Goal: Information Seeking & Learning: Learn about a topic

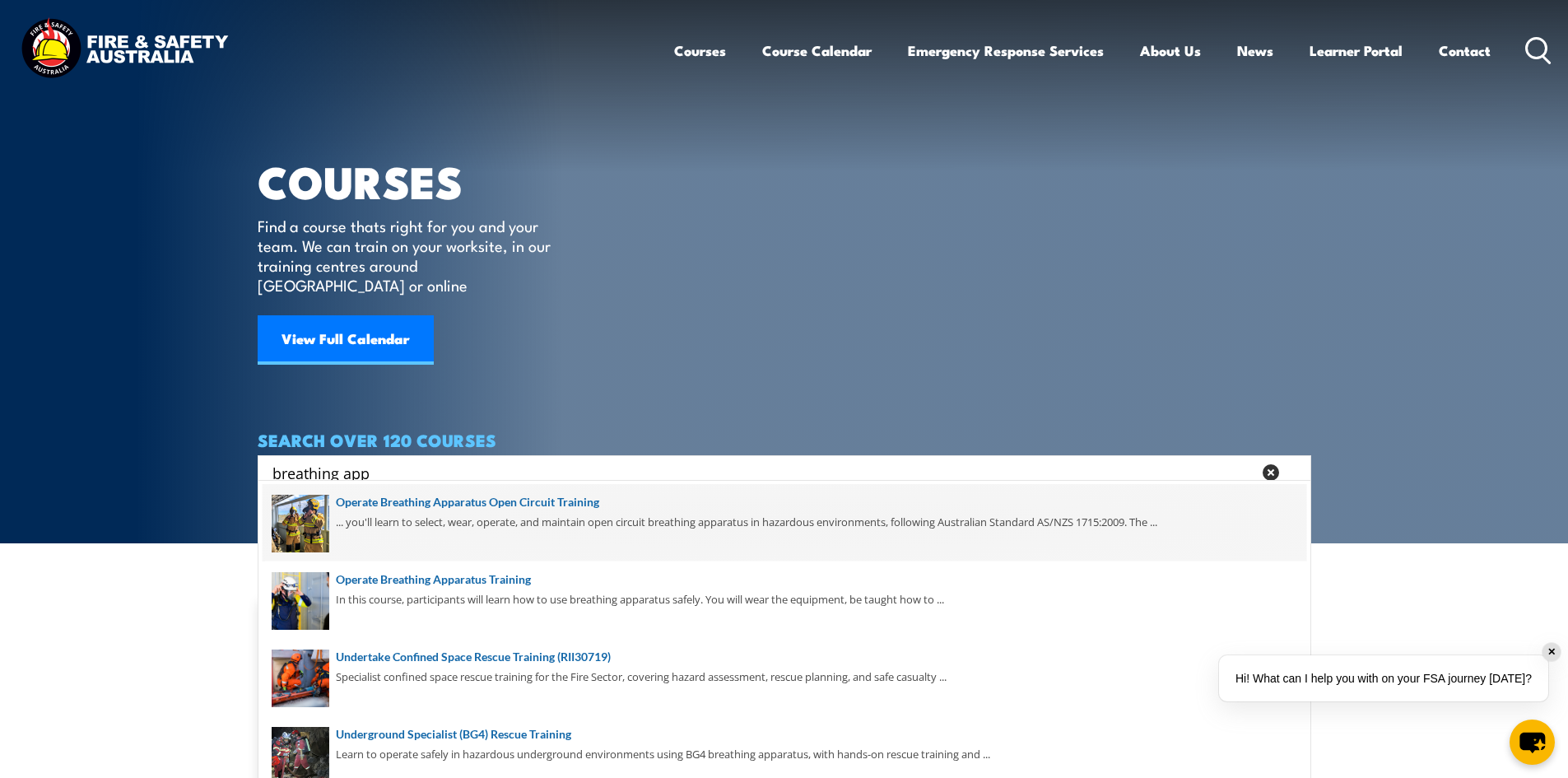
type input "breathing app"
click at [521, 511] on span at bounding box center [784, 523] width 1044 height 77
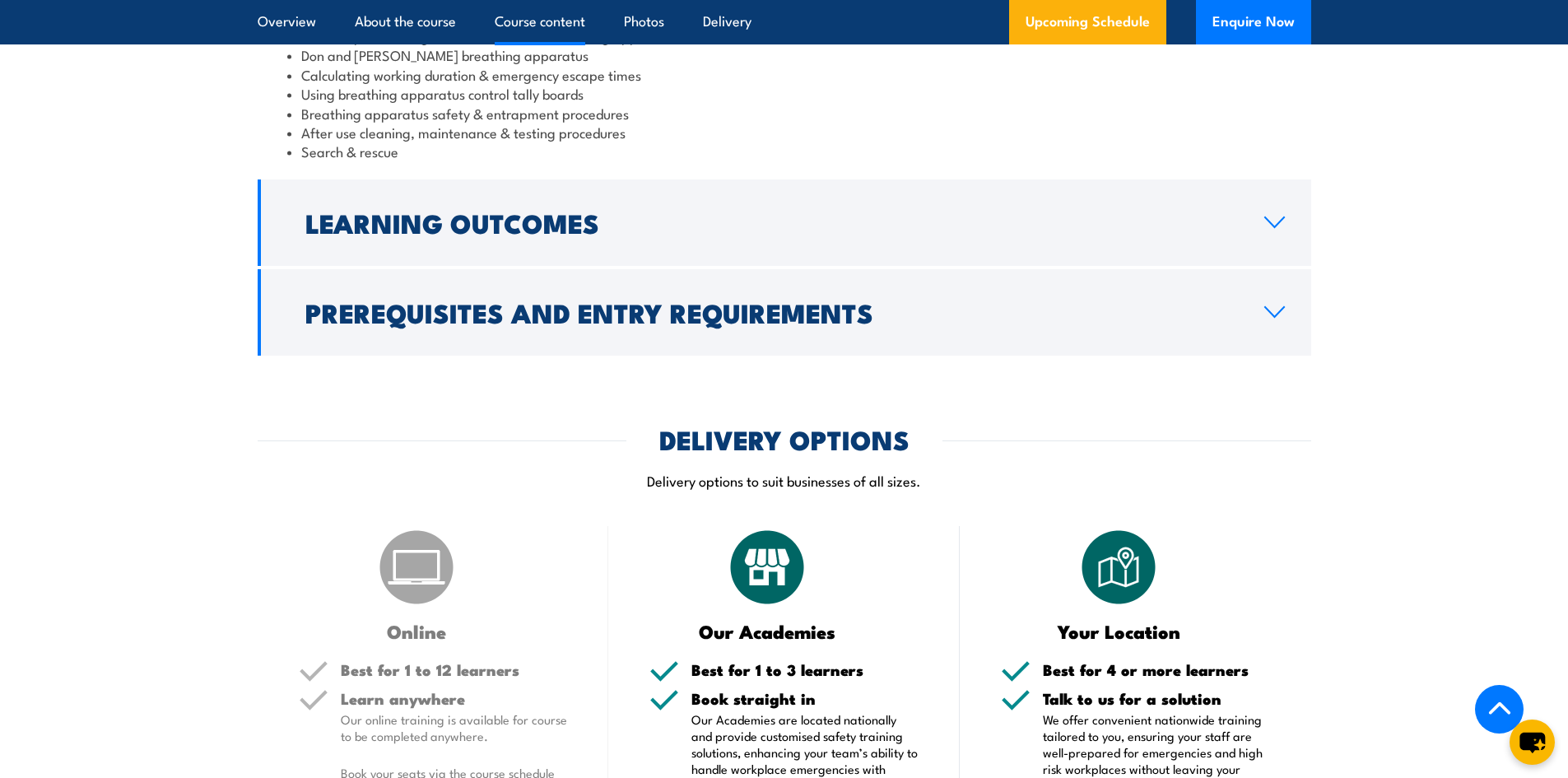
scroll to position [1895, 0]
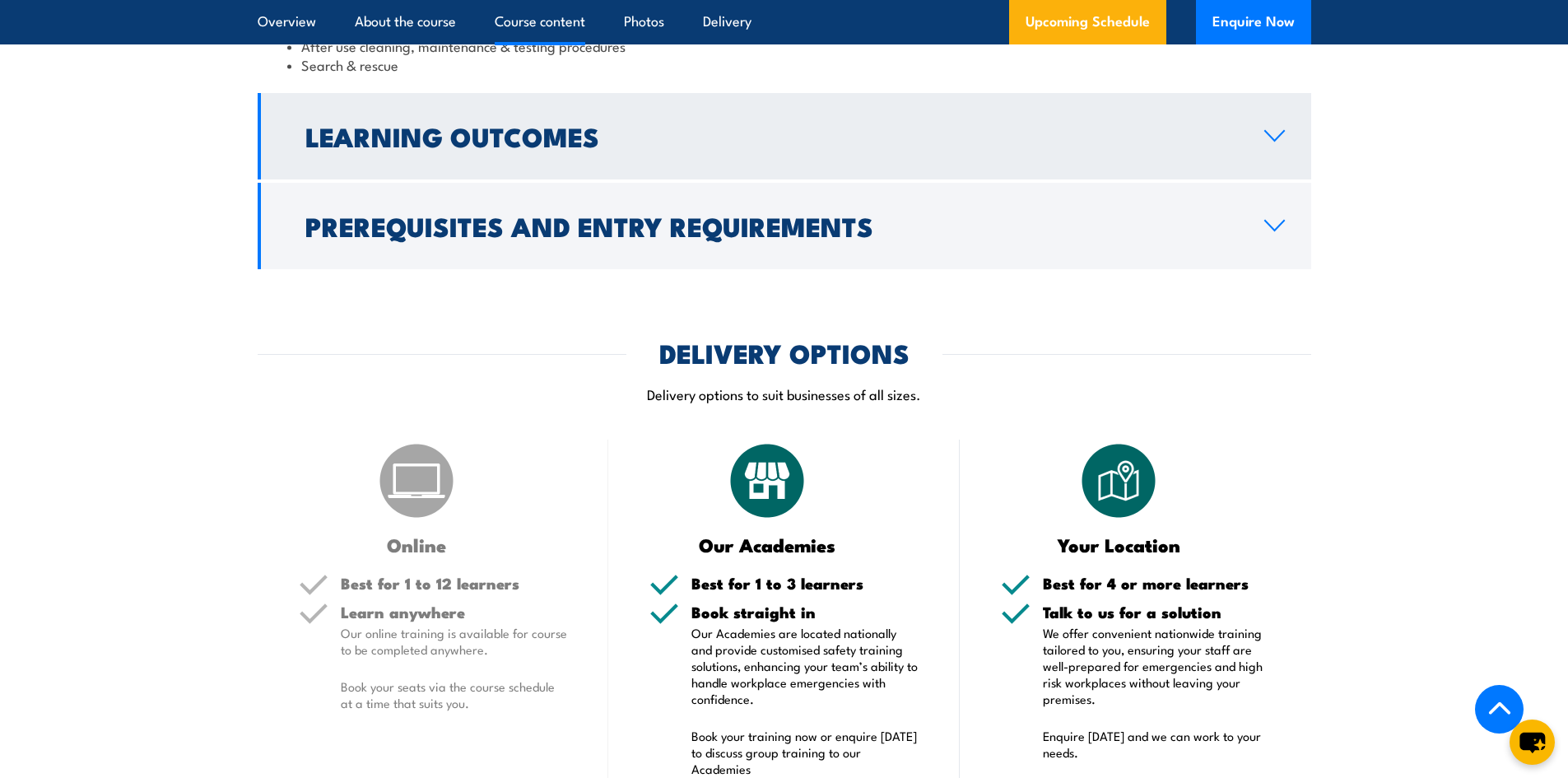
click at [635, 124] on h2 "Learning Outcomes" at bounding box center [772, 135] width 933 height 23
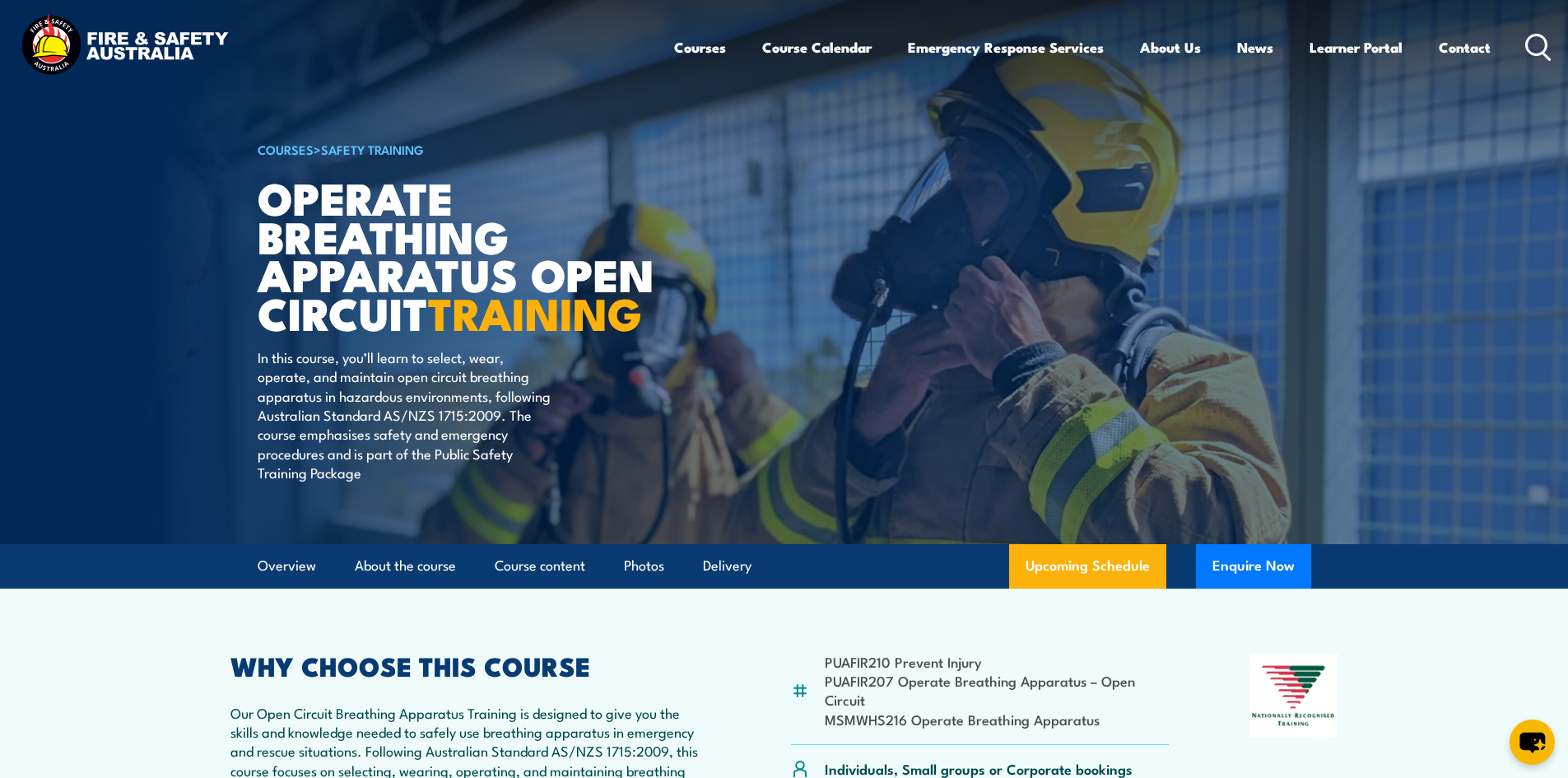
scroll to position [0, 0]
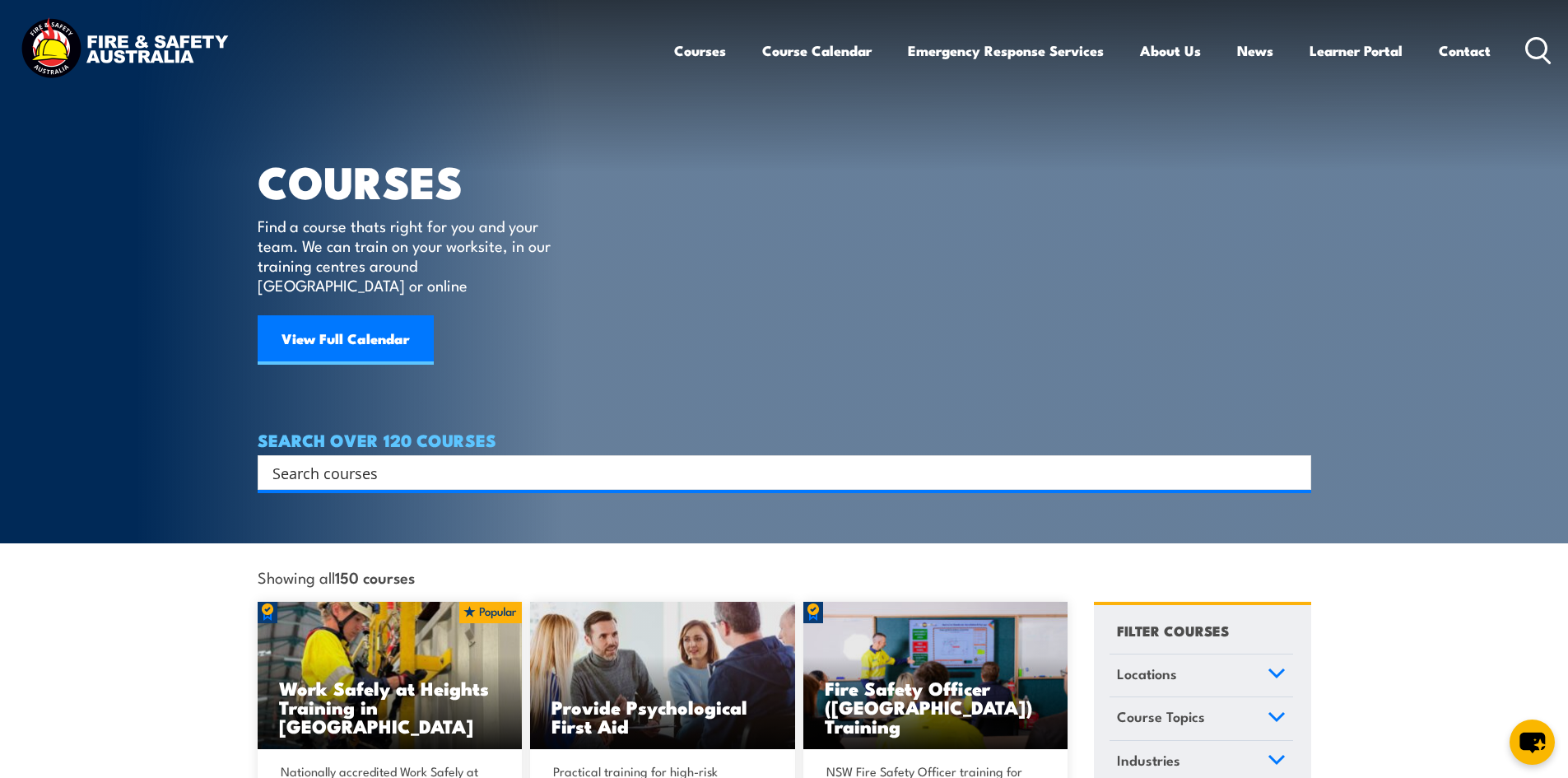
click at [483, 461] on input "Search input" at bounding box center [774, 473] width 1002 height 25
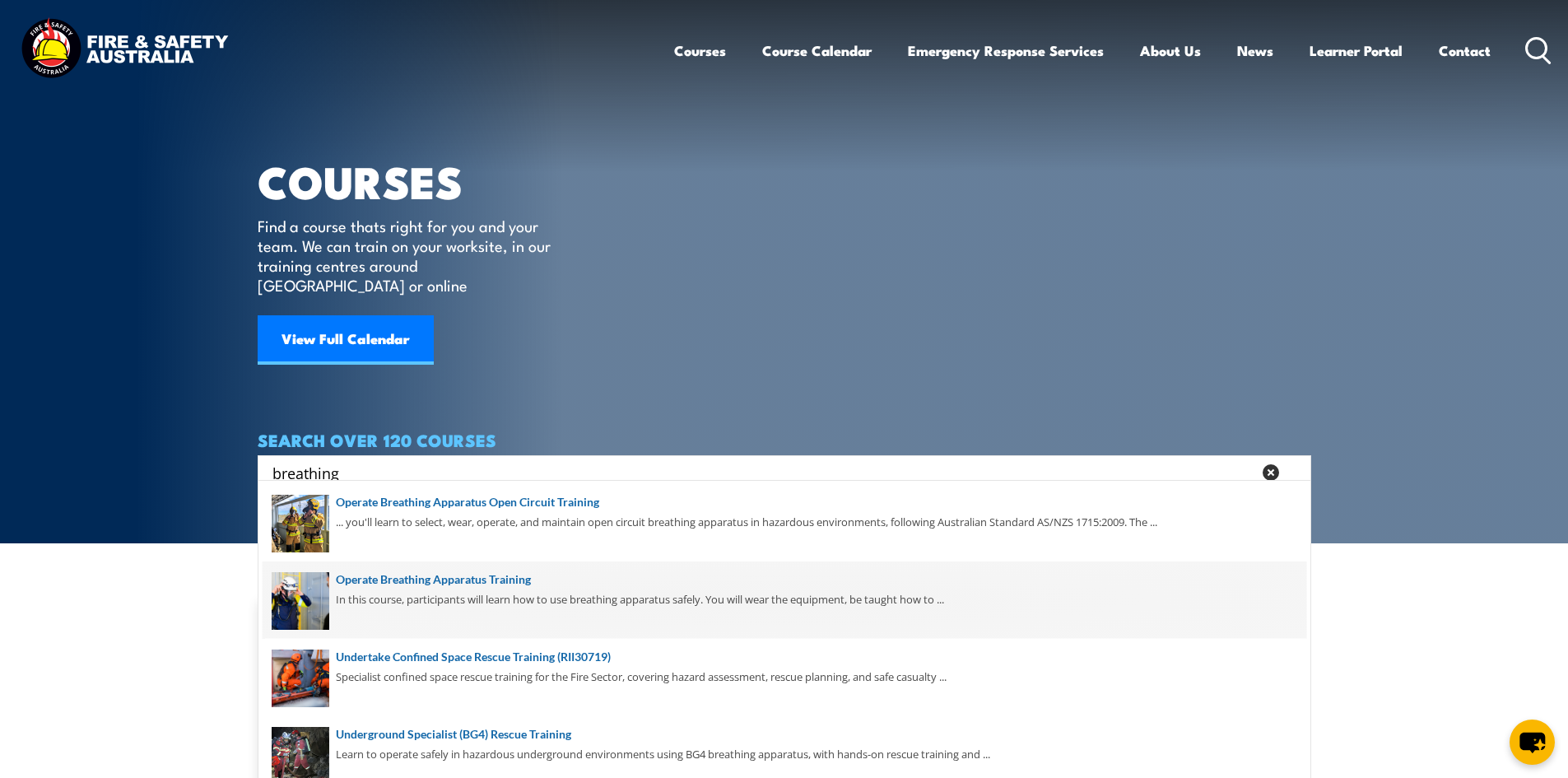
type input "breathing"
click at [490, 588] on span at bounding box center [784, 601] width 1044 height 77
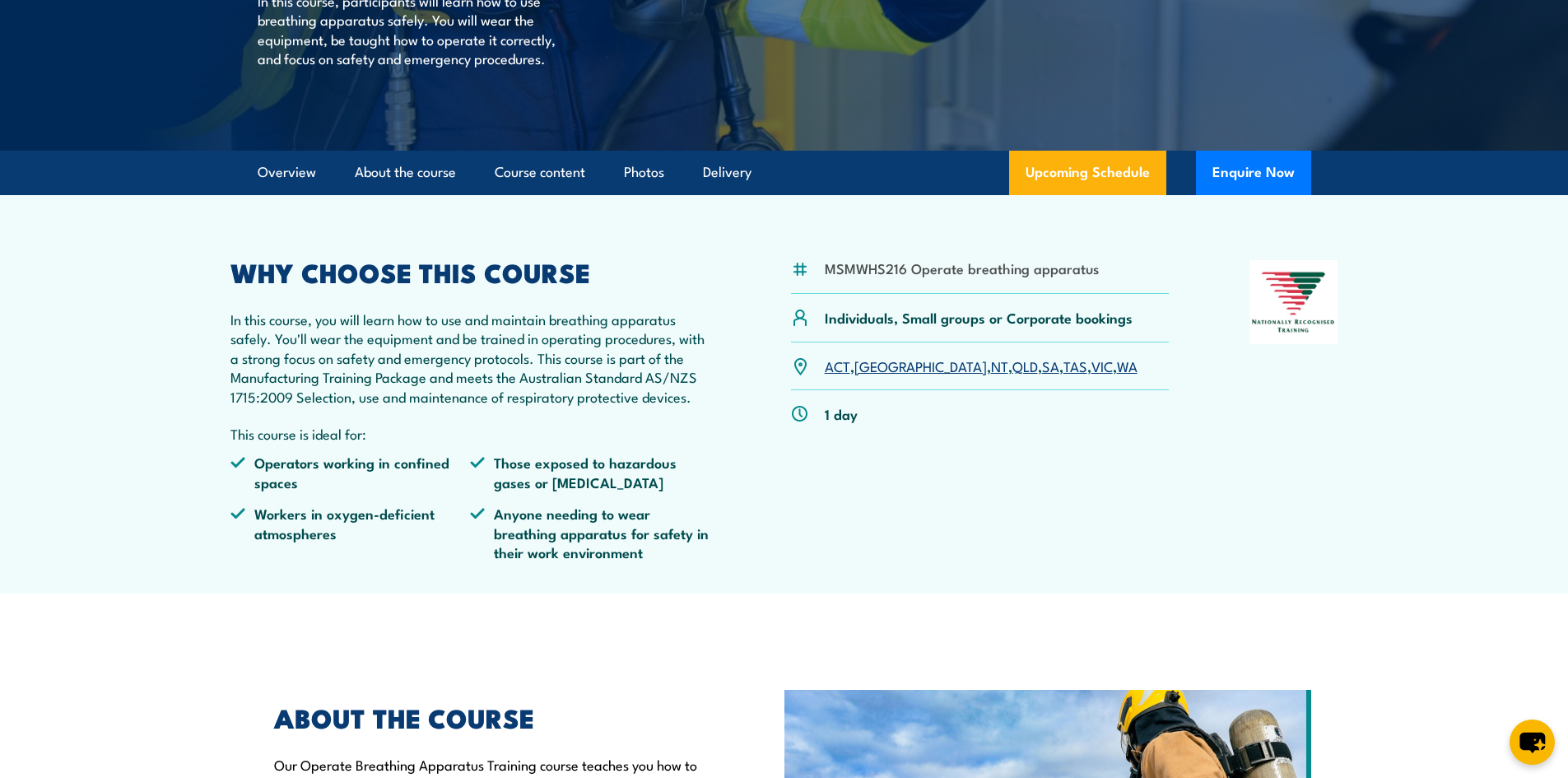
scroll to position [329, 0]
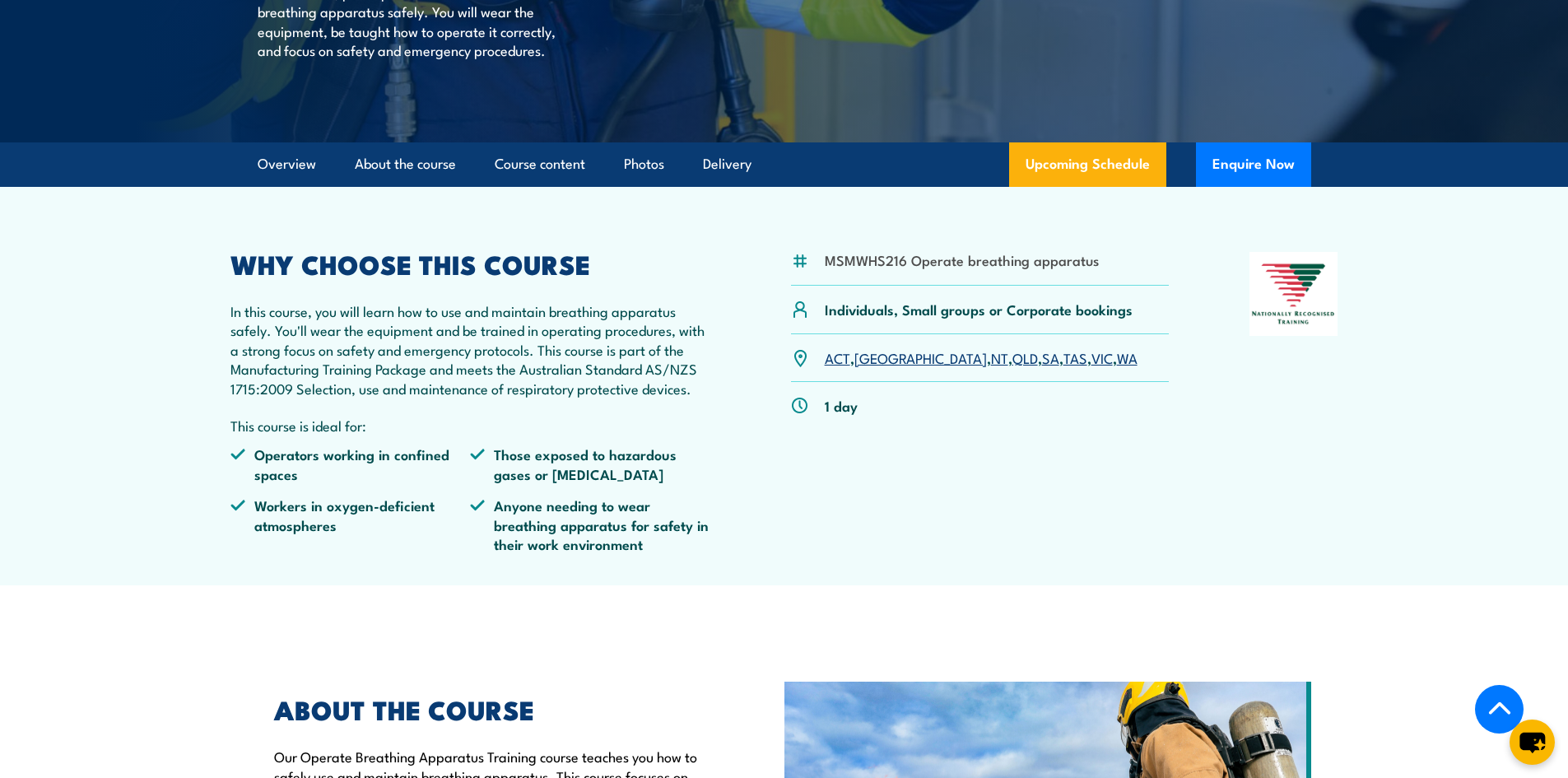
click at [1092, 368] on link "VIC" at bounding box center [1102, 358] width 22 height 20
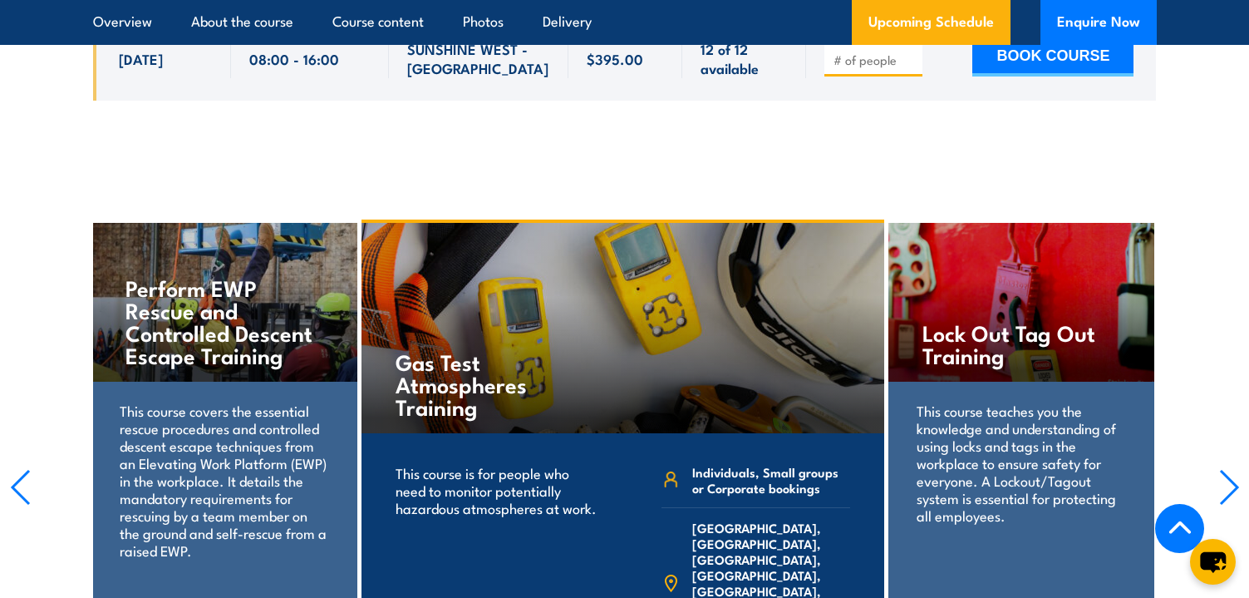
scroll to position [2986, 0]
